Goal: Information Seeking & Learning: Learn about a topic

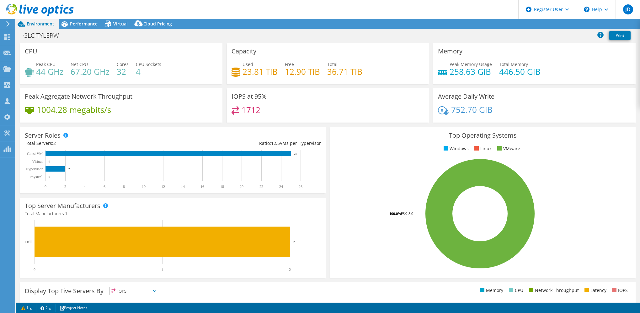
select select "USD"
click at [78, 24] on span "Performance" at bounding box center [84, 24] width 28 height 6
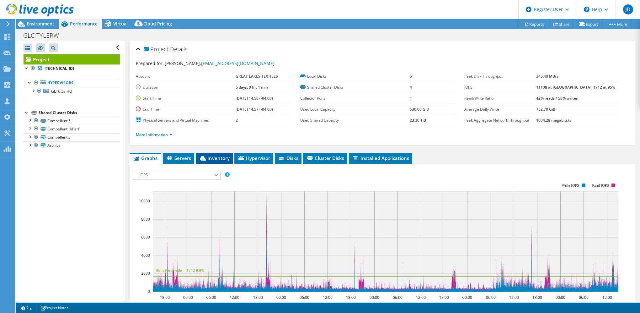
click at [212, 157] on span "Inventory" at bounding box center [214, 158] width 31 height 6
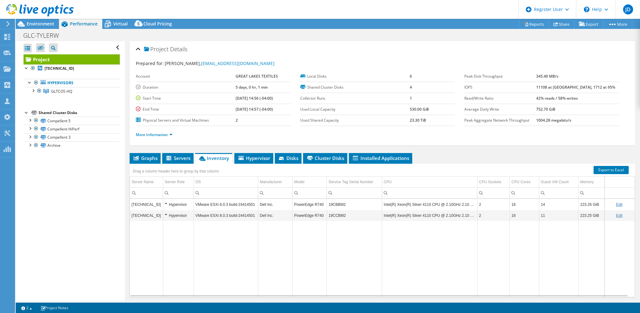
click at [165, 213] on div "Hypervisor" at bounding box center [178, 216] width 27 height 8
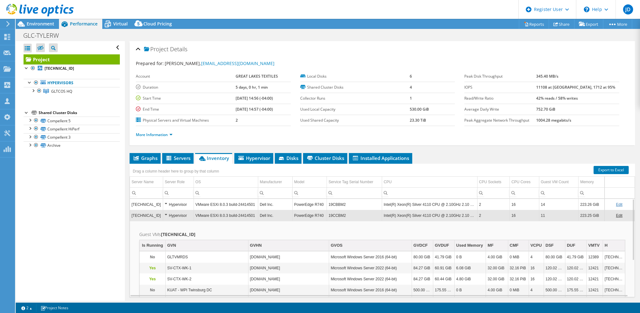
click at [166, 212] on div "Hypervisor" at bounding box center [178, 216] width 27 height 8
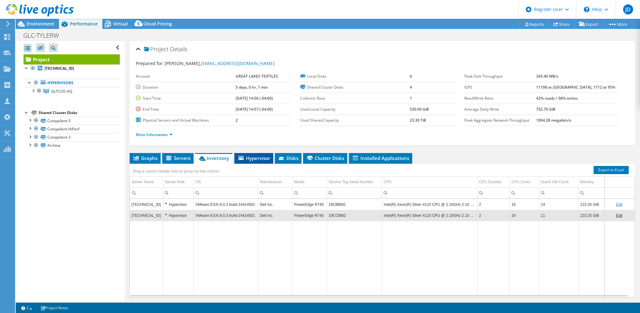
drag, startPoint x: 241, startPoint y: 159, endPoint x: 248, endPoint y: 159, distance: 7.2
click at [241, 159] on span "Hypervisor" at bounding box center [254, 158] width 33 height 6
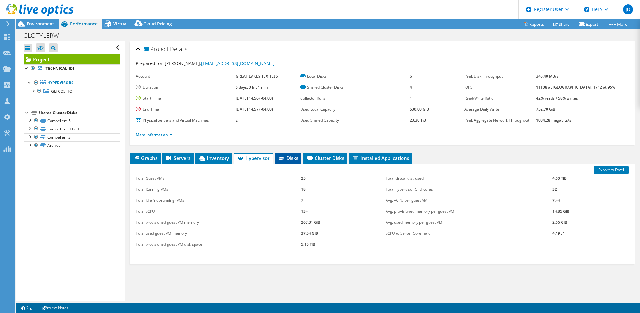
click at [295, 158] on span "Disks" at bounding box center [288, 158] width 20 height 6
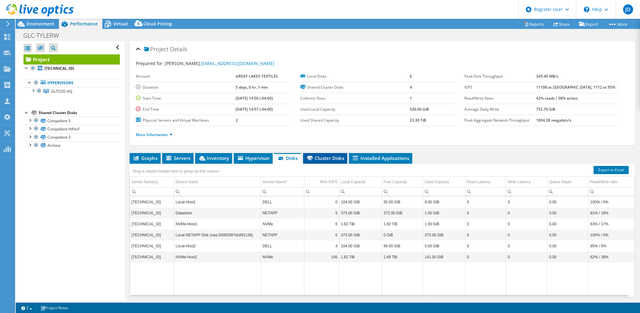
click at [313, 162] on li "Cluster Disks" at bounding box center [325, 158] width 44 height 11
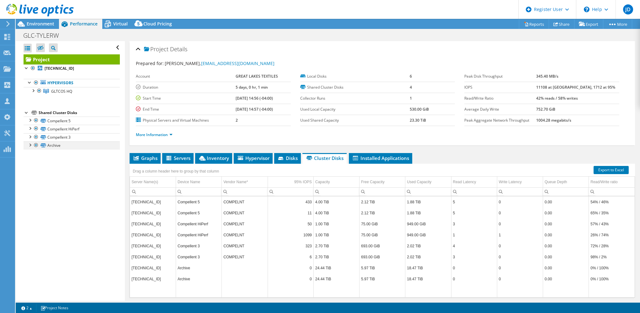
click at [35, 144] on div at bounding box center [36, 145] width 6 height 8
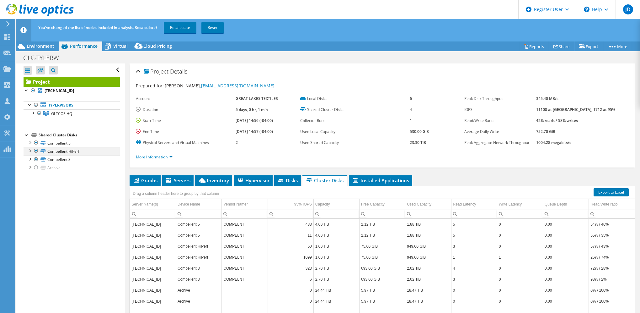
click at [29, 151] on div at bounding box center [30, 150] width 6 height 6
click at [30, 159] on div at bounding box center [30, 158] width 6 height 6
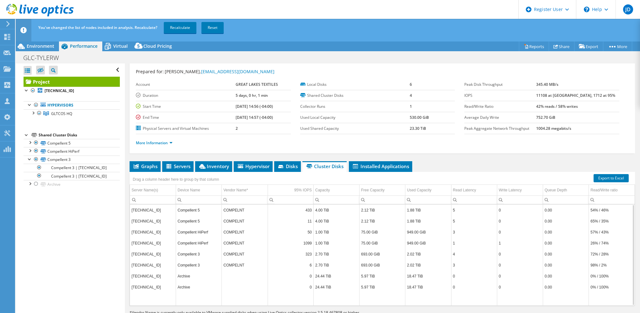
scroll to position [19, 0]
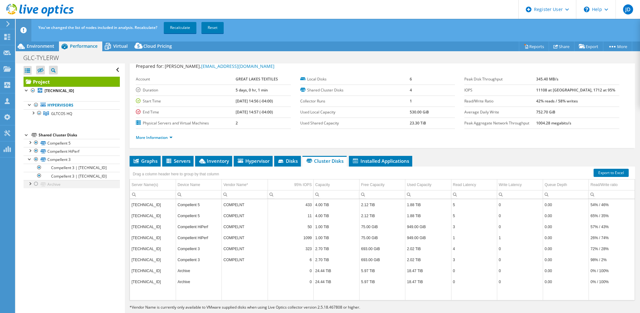
click at [35, 183] on div at bounding box center [36, 184] width 6 height 8
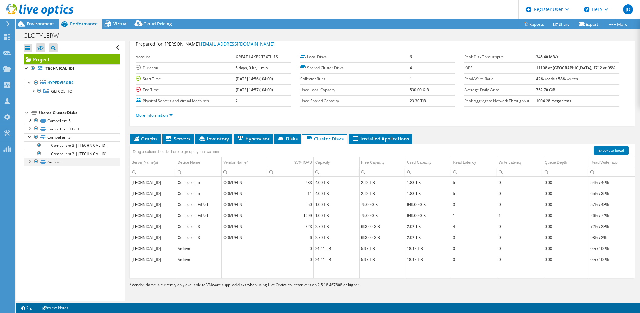
click at [28, 160] on div at bounding box center [30, 161] width 6 height 6
click at [35, 161] on div at bounding box center [36, 162] width 6 height 8
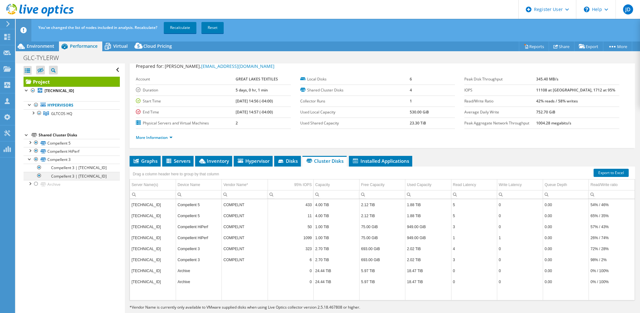
click at [39, 175] on div at bounding box center [39, 176] width 6 height 8
click at [29, 149] on div at bounding box center [30, 150] width 6 height 6
click at [38, 172] on div at bounding box center [39, 173] width 6 height 8
click at [30, 141] on div at bounding box center [30, 142] width 6 height 6
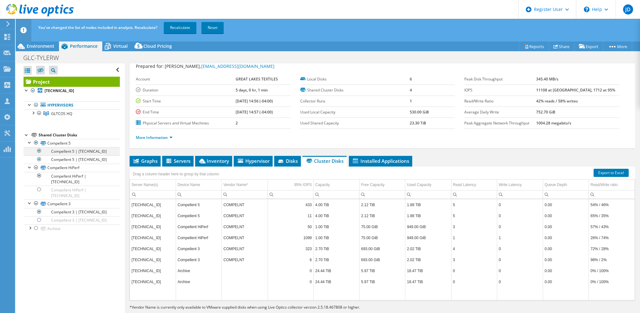
click at [39, 150] on div at bounding box center [39, 151] width 6 height 8
click at [39, 149] on div at bounding box center [39, 151] width 6 height 8
click at [39, 158] on div at bounding box center [39, 159] width 6 height 8
click at [181, 28] on link "Recalculate" at bounding box center [180, 27] width 33 height 11
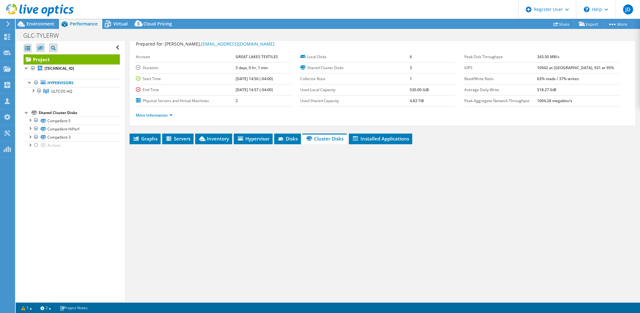
click at [32, 97] on ul "Hypervisors GLTCOS HQ [TECHNICAL_ID]" at bounding box center [72, 87] width 96 height 29
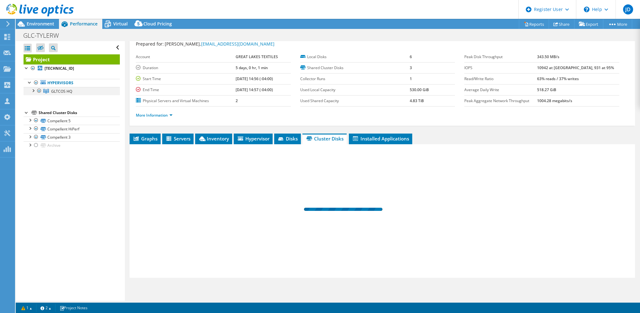
click at [33, 92] on div at bounding box center [33, 90] width 6 height 6
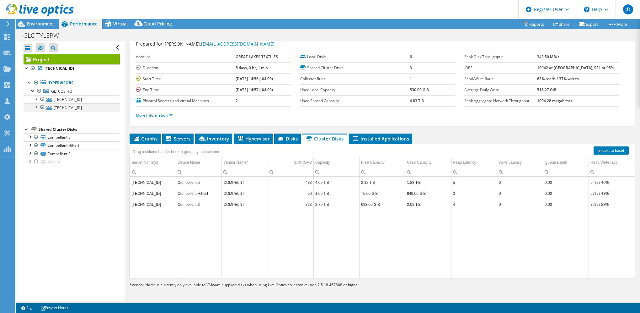
click at [35, 105] on div at bounding box center [36, 106] width 6 height 6
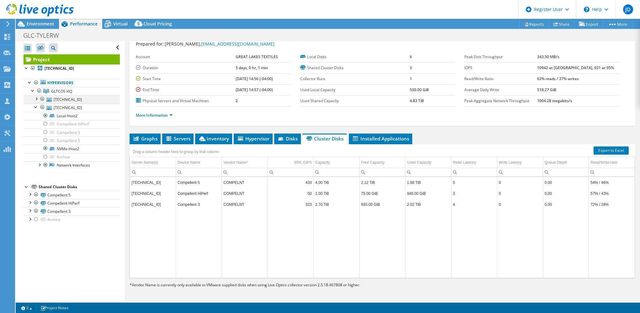
click at [35, 100] on div at bounding box center [36, 98] width 6 height 6
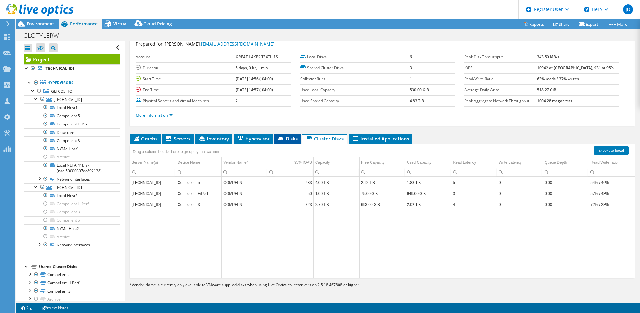
click at [289, 139] on span "Disks" at bounding box center [288, 138] width 20 height 6
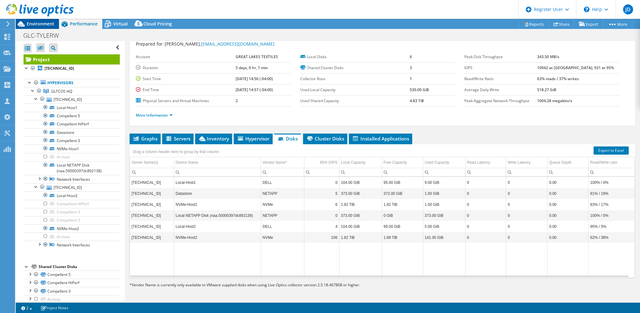
click at [38, 23] on span "Environment" at bounding box center [41, 24] width 28 height 6
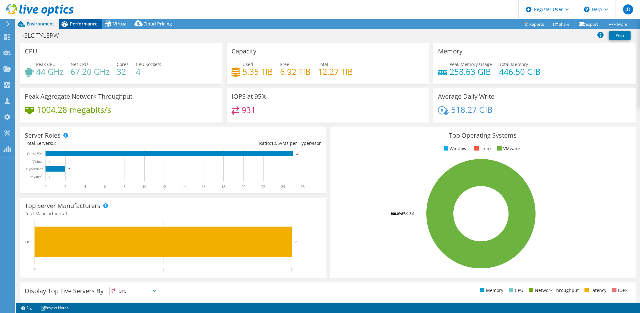
click at [87, 21] on span "Performance" at bounding box center [84, 24] width 28 height 6
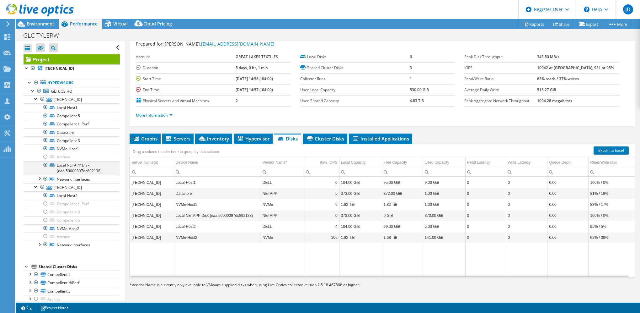
click at [45, 164] on div at bounding box center [45, 165] width 6 height 8
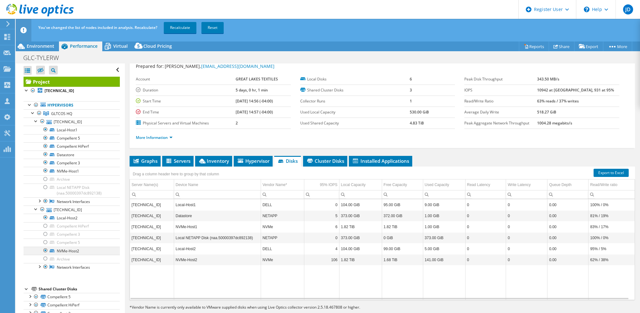
click at [44, 249] on div at bounding box center [45, 250] width 6 height 8
click at [45, 170] on div at bounding box center [45, 171] width 6 height 8
click at [45, 151] on div at bounding box center [45, 154] width 6 height 8
click at [176, 26] on link "Recalculate" at bounding box center [180, 27] width 33 height 11
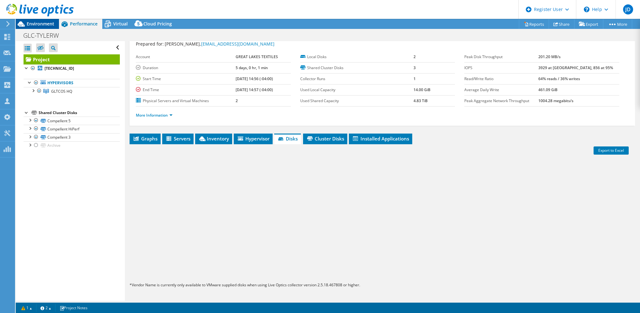
click at [33, 22] on span "Environment" at bounding box center [41, 24] width 28 height 6
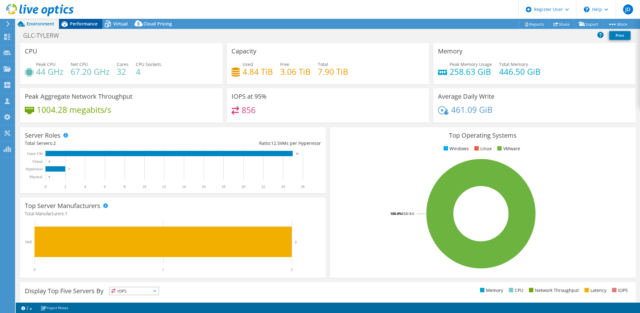
click at [84, 23] on span "Performance" at bounding box center [84, 24] width 28 height 6
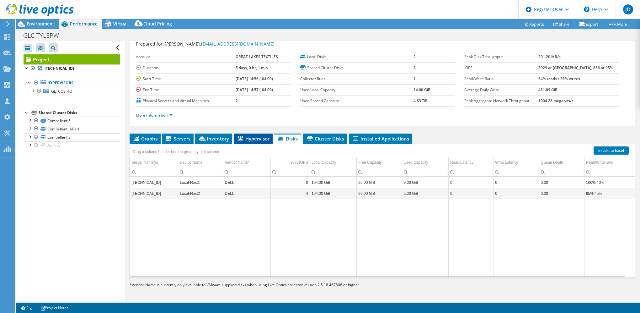
click at [254, 141] on li "Hypervisor" at bounding box center [253, 138] width 39 height 11
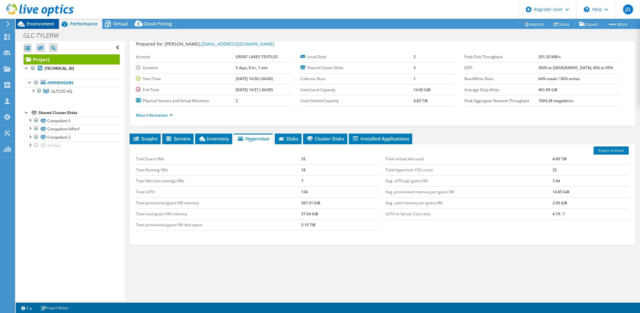
click at [38, 25] on span "Environment" at bounding box center [41, 24] width 28 height 6
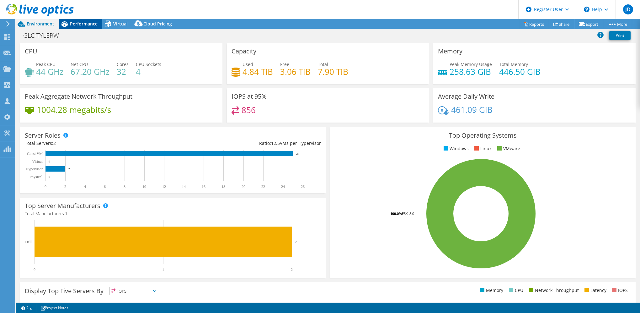
click at [83, 23] on span "Performance" at bounding box center [84, 24] width 28 height 6
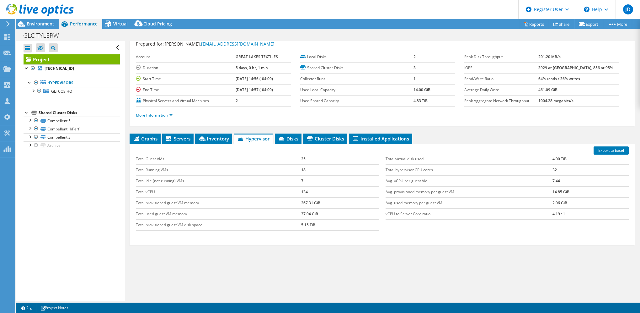
click at [171, 115] on link "More Information" at bounding box center [154, 114] width 37 height 5
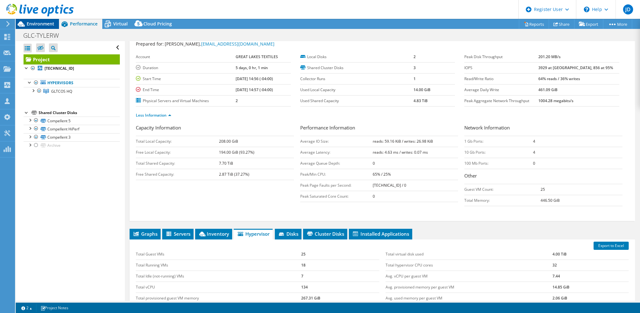
click at [51, 22] on span "Environment" at bounding box center [41, 24] width 28 height 6
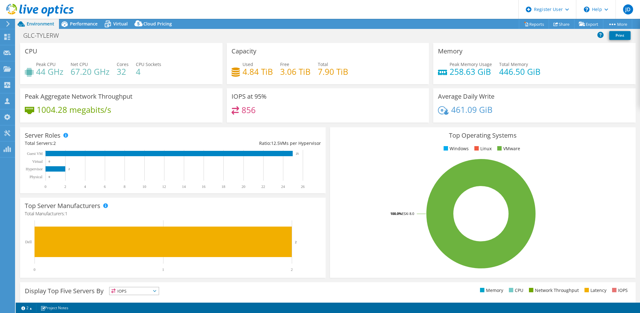
click at [69, 21] on div at bounding box center [37, 10] width 74 height 21
click at [74, 21] on span "Performance" at bounding box center [84, 24] width 28 height 6
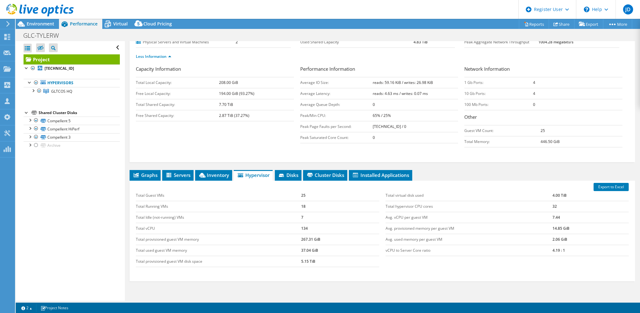
scroll to position [114, 0]
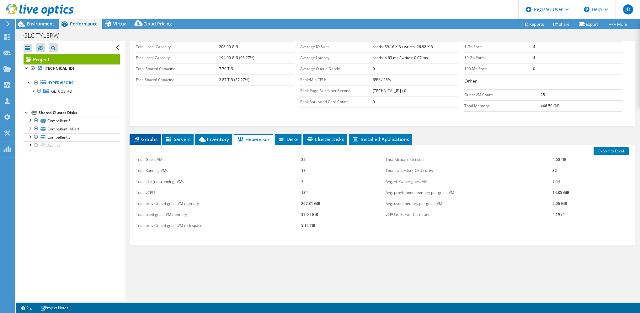
click at [148, 136] on span "Graphs" at bounding box center [145, 139] width 25 height 6
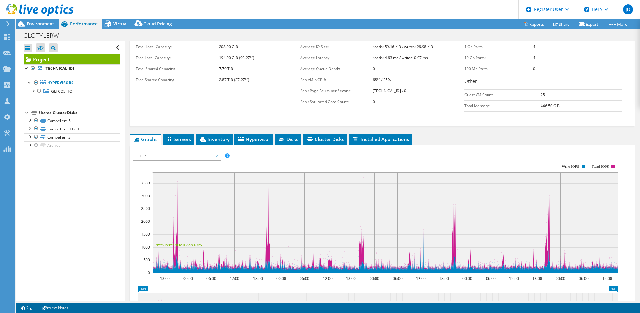
click at [172, 153] on span "IOPS" at bounding box center [177, 156] width 81 height 8
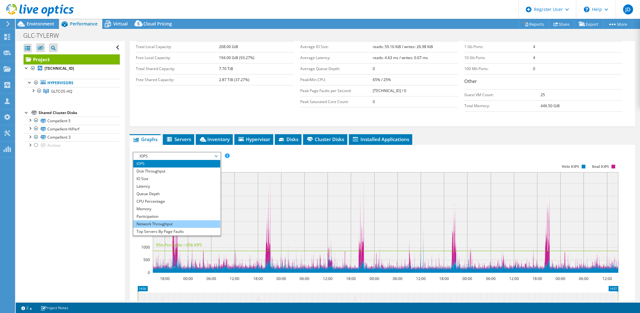
click at [151, 222] on li "Network Throughput" at bounding box center [176, 224] width 87 height 8
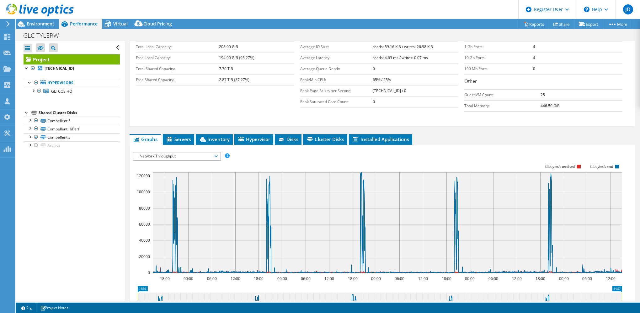
click at [206, 153] on span "Network Throughput" at bounding box center [177, 156] width 81 height 8
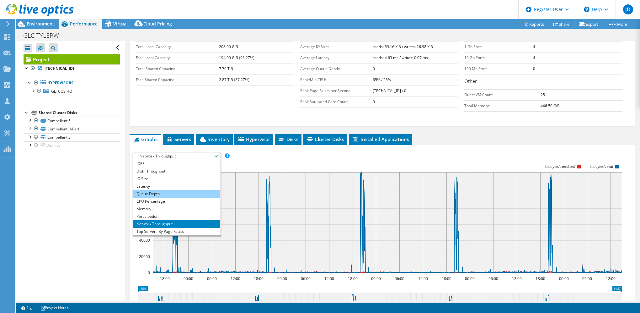
click at [152, 192] on li "Queue Depth" at bounding box center [176, 194] width 87 height 8
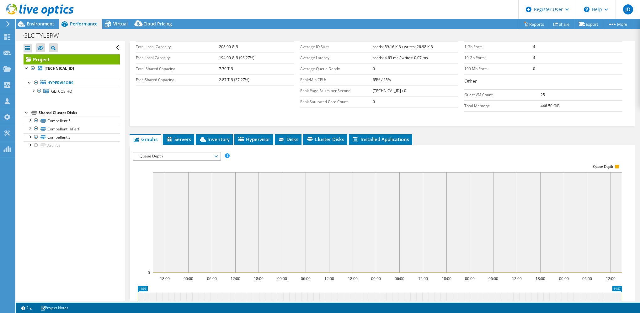
click at [159, 156] on span "Queue Depth" at bounding box center [177, 156] width 81 height 8
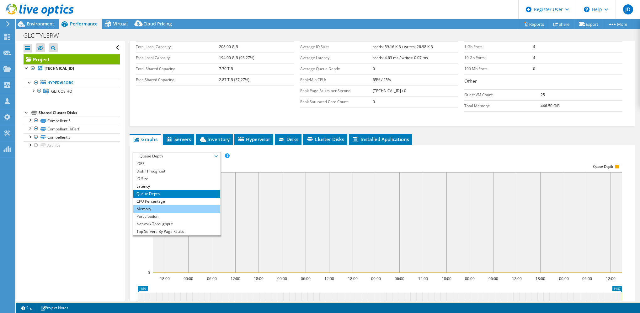
click at [151, 209] on li "Memory" at bounding box center [176, 209] width 87 height 8
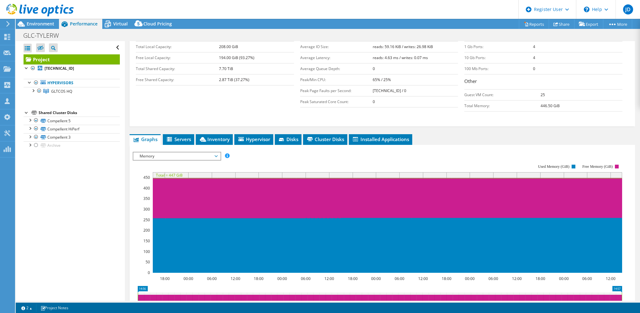
click at [155, 155] on span "Memory" at bounding box center [177, 156] width 81 height 8
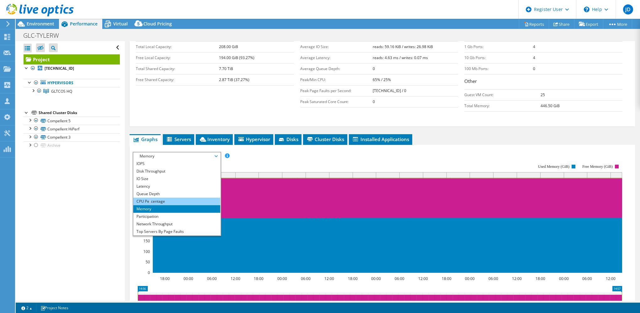
click at [150, 199] on li "CPU Percentage" at bounding box center [176, 201] width 87 height 8
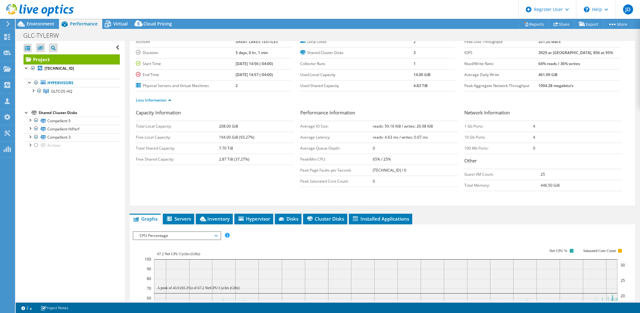
scroll to position [0, 0]
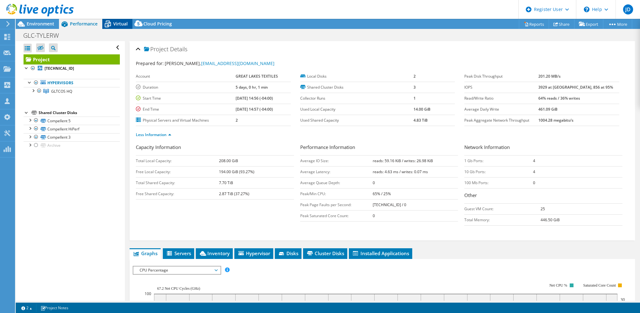
click at [107, 24] on icon at bounding box center [107, 24] width 11 height 11
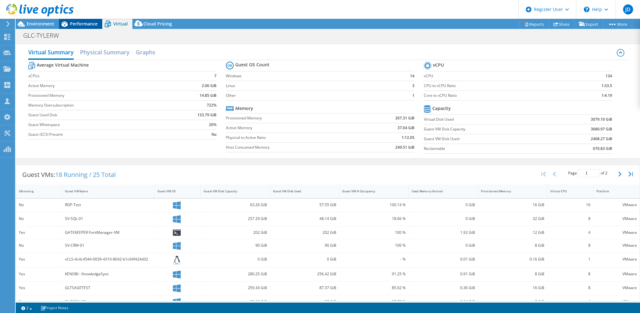
click at [80, 23] on span "Performance" at bounding box center [84, 24] width 28 height 6
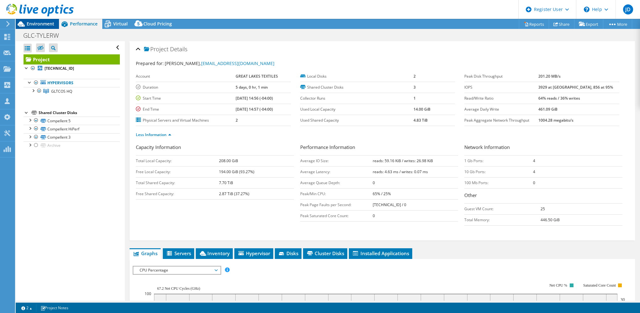
click at [34, 24] on span "Environment" at bounding box center [41, 24] width 28 height 6
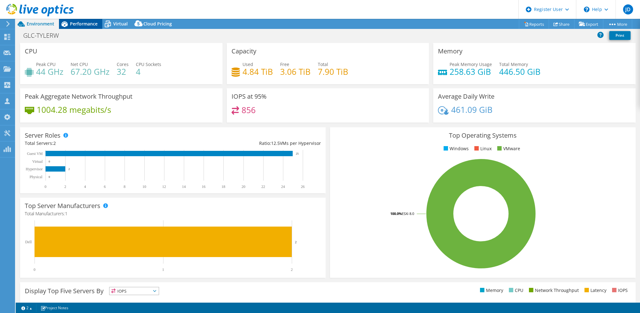
click at [71, 23] on span "Performance" at bounding box center [84, 24] width 28 height 6
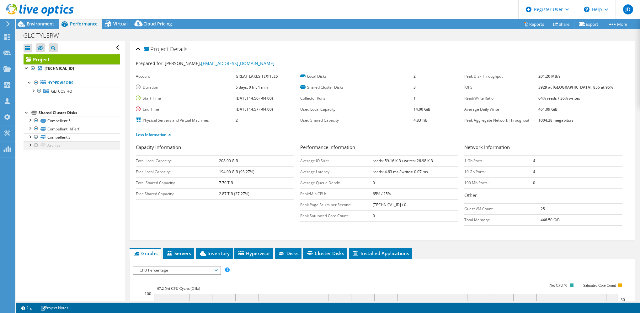
click at [29, 146] on div at bounding box center [30, 144] width 6 height 6
click at [31, 135] on div at bounding box center [30, 136] width 6 height 6
click at [29, 137] on div at bounding box center [30, 136] width 6 height 6
click at [34, 89] on div at bounding box center [33, 90] width 6 height 6
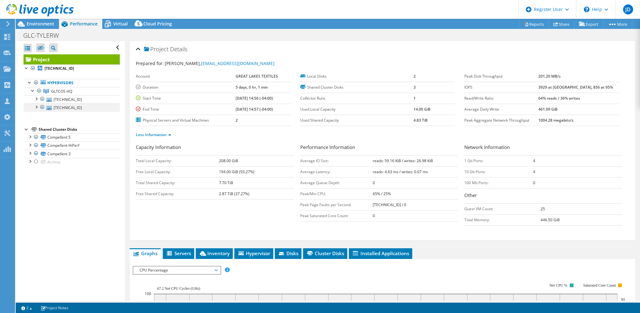
click at [35, 108] on div at bounding box center [36, 106] width 6 height 6
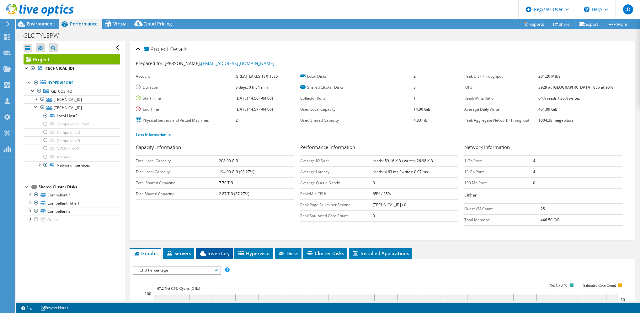
click at [210, 251] on span "Inventory" at bounding box center [214, 253] width 31 height 6
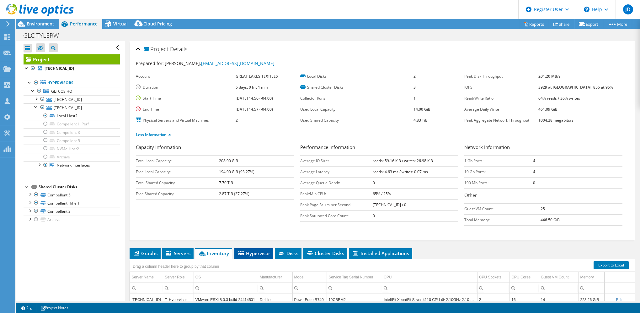
click at [260, 250] on span "Hypervisor" at bounding box center [254, 253] width 33 height 6
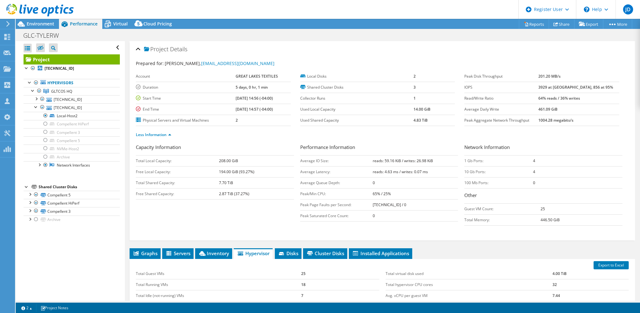
scroll to position [94, 0]
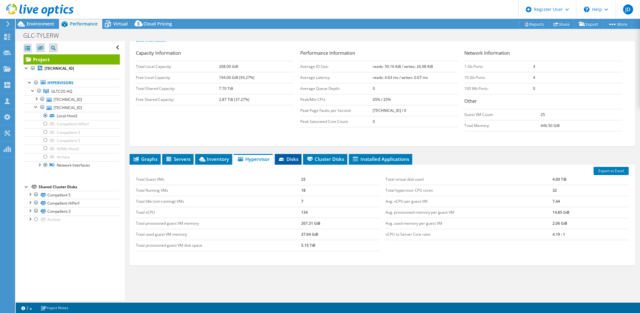
click at [289, 161] on li "Disks" at bounding box center [288, 159] width 27 height 11
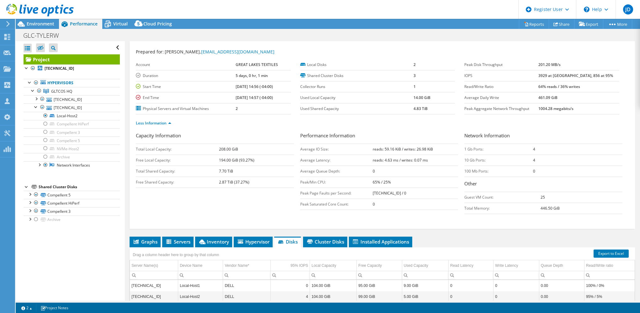
scroll to position [0, 0]
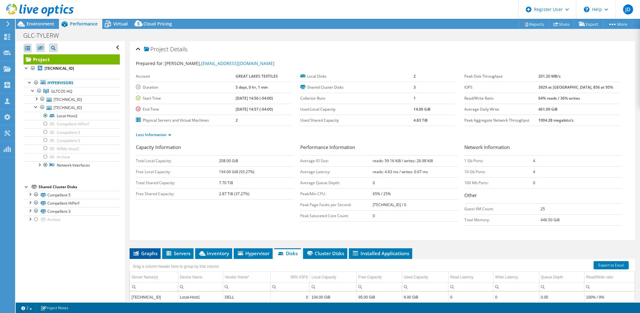
click at [145, 253] on span "Graphs" at bounding box center [145, 253] width 25 height 6
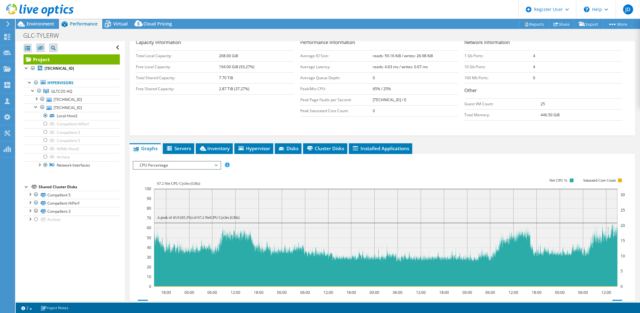
scroll to position [126, 0]
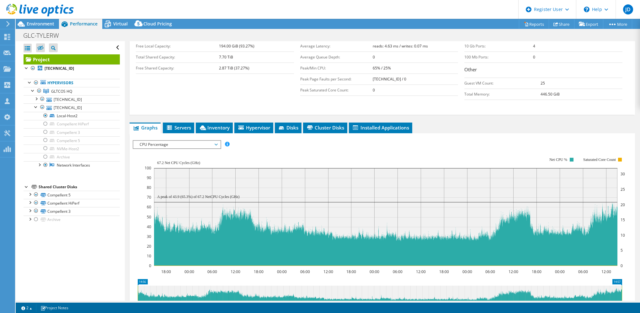
click at [168, 143] on span "CPU Percentage" at bounding box center [177, 145] width 81 height 8
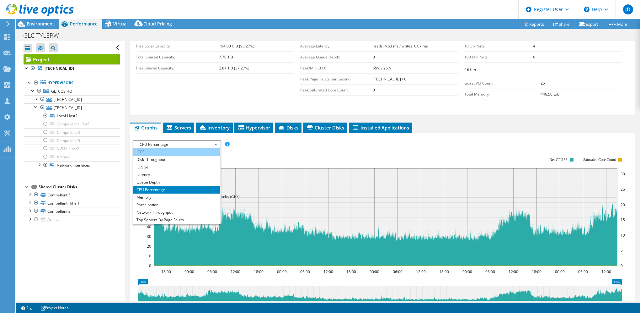
click at [150, 151] on li "IOPS" at bounding box center [176, 152] width 87 height 8
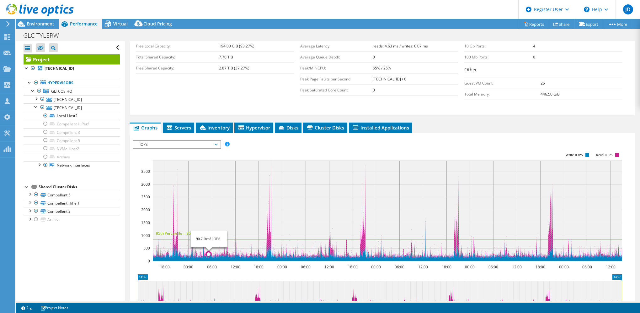
drag, startPoint x: 269, startPoint y: 181, endPoint x: 231, endPoint y: 183, distance: 38.0
click at [230, 184] on rect at bounding box center [388, 210] width 470 height 100
